Goal: Task Accomplishment & Management: Use online tool/utility

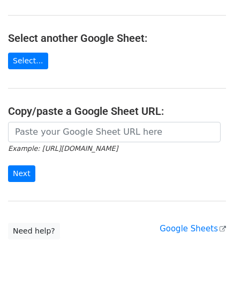
scroll to position [107, 0]
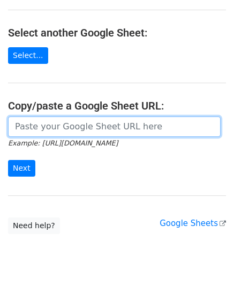
click at [50, 128] on input "url" at bounding box center [114, 126] width 213 height 20
paste input "[URL][DOMAIN_NAME]"
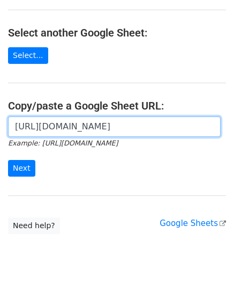
scroll to position [0, 232]
type input "[URL][DOMAIN_NAME]"
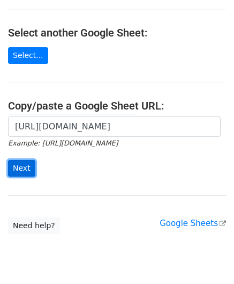
click at [22, 162] on input "Next" at bounding box center [21, 168] width 27 height 17
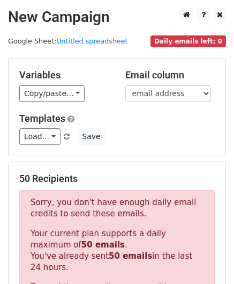
scroll to position [362, 0]
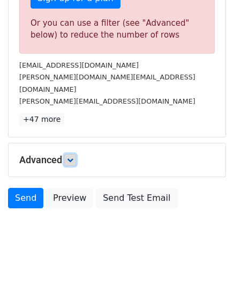
click at [72, 157] on icon at bounding box center [70, 160] width 6 height 6
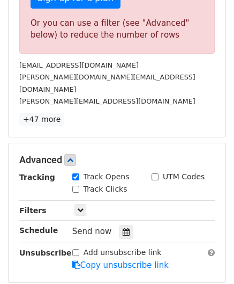
drag, startPoint x: 121, startPoint y: 214, endPoint x: 122, endPoint y: 189, distance: 25.8
click at [123, 228] on icon at bounding box center [126, 232] width 7 height 8
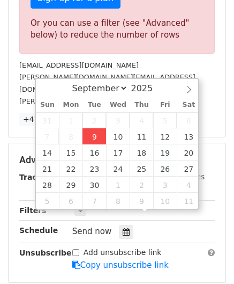
type input "[DATE] 12:00"
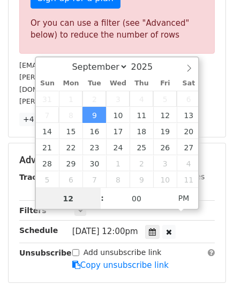
paste input "4"
type input "4"
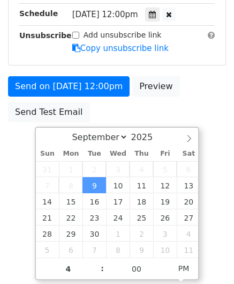
type input "[DATE] 16:00"
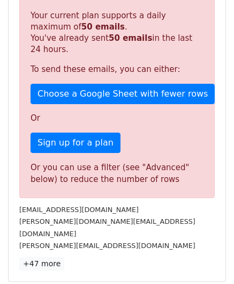
scroll to position [492, 0]
